Goal: Task Accomplishment & Management: Manage account settings

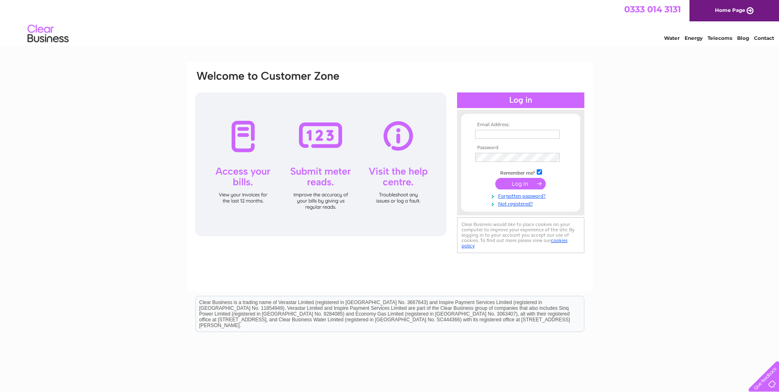
click at [509, 135] on input "text" at bounding box center [517, 134] width 85 height 9
type input "sales@grampian-blinds.co.uk"
click at [495, 179] on input "submit" at bounding box center [520, 184] width 50 height 11
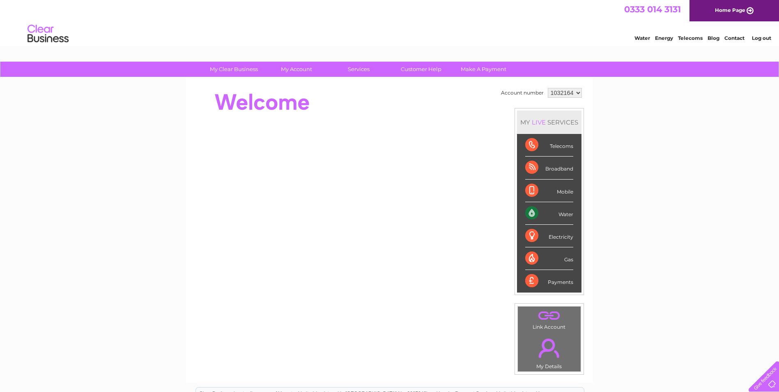
click at [534, 211] on div "Water" at bounding box center [549, 213] width 48 height 23
click at [532, 212] on div "Water" at bounding box center [549, 213] width 48 height 23
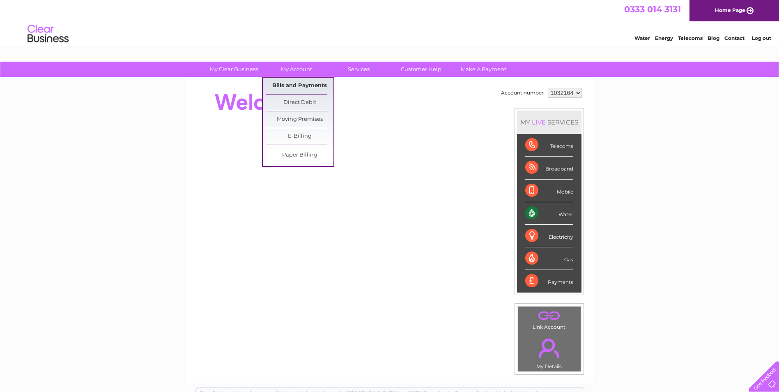
click at [297, 90] on link "Bills and Payments" at bounding box center [300, 86] width 68 height 16
click at [296, 87] on link "Bills and Payments" at bounding box center [300, 86] width 68 height 16
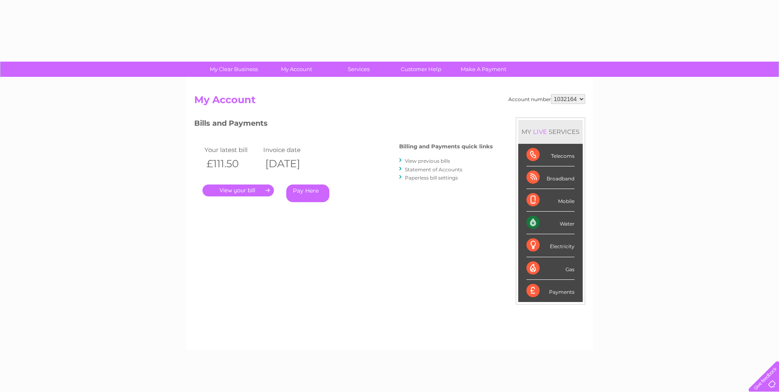
click at [252, 191] on link "." at bounding box center [237, 190] width 71 height 12
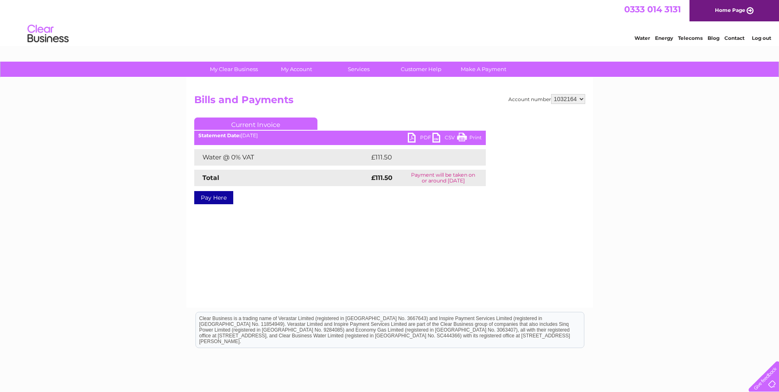
click at [424, 137] on link "PDF" at bounding box center [420, 139] width 25 height 12
